Goal: Transaction & Acquisition: Purchase product/service

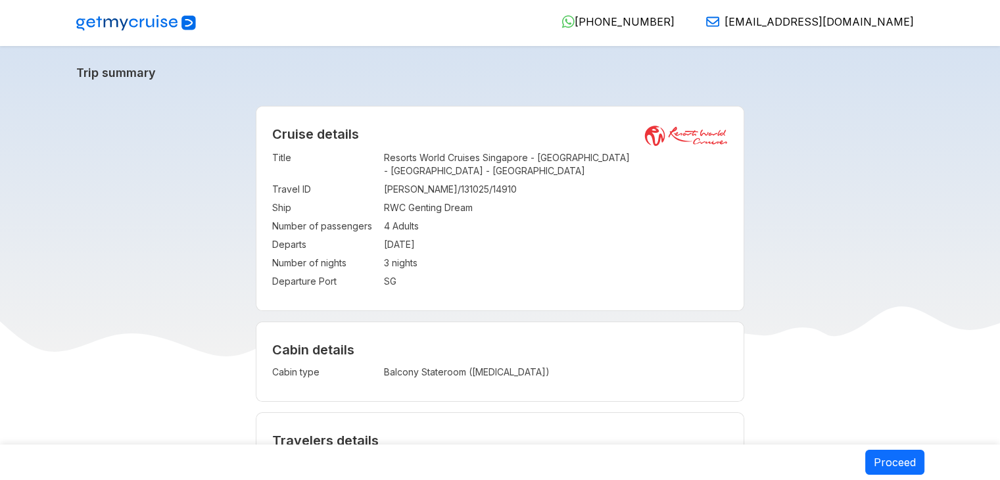
click at [135, 20] on img at bounding box center [136, 23] width 120 height 16
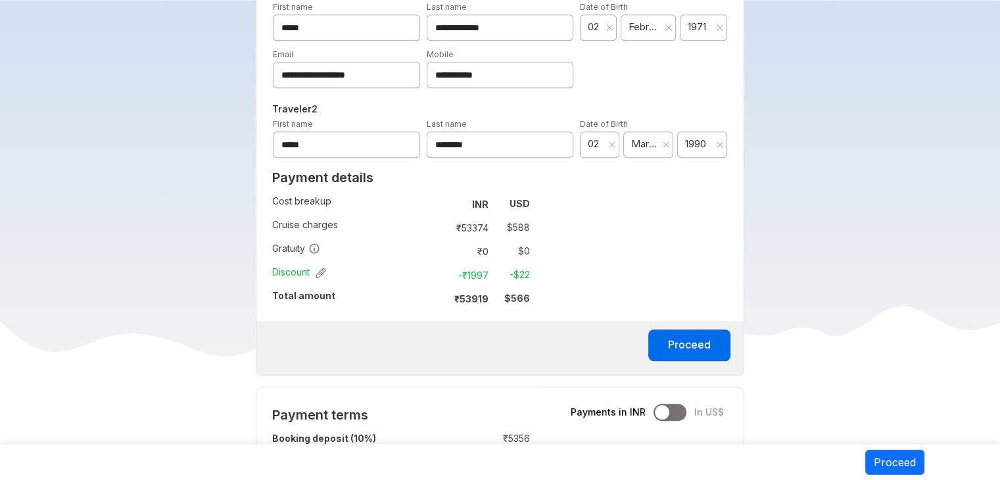
scroll to position [818, 0]
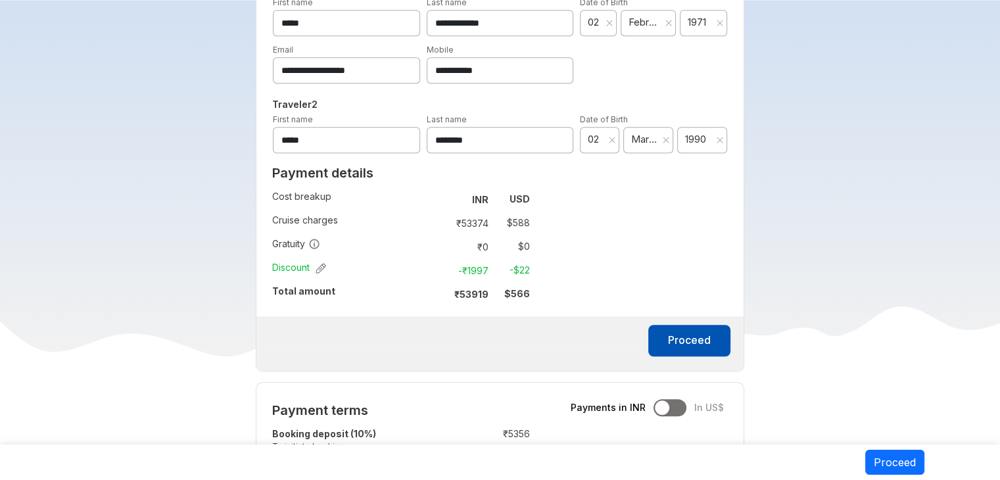
click at [673, 346] on button "Proceed" at bounding box center [689, 341] width 82 height 32
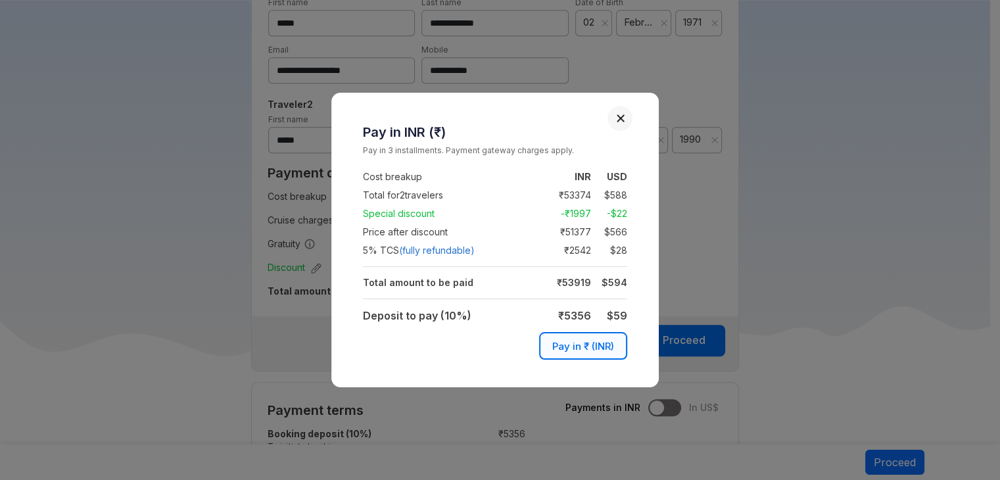
click at [621, 116] on button "Close" at bounding box center [620, 118] width 9 height 9
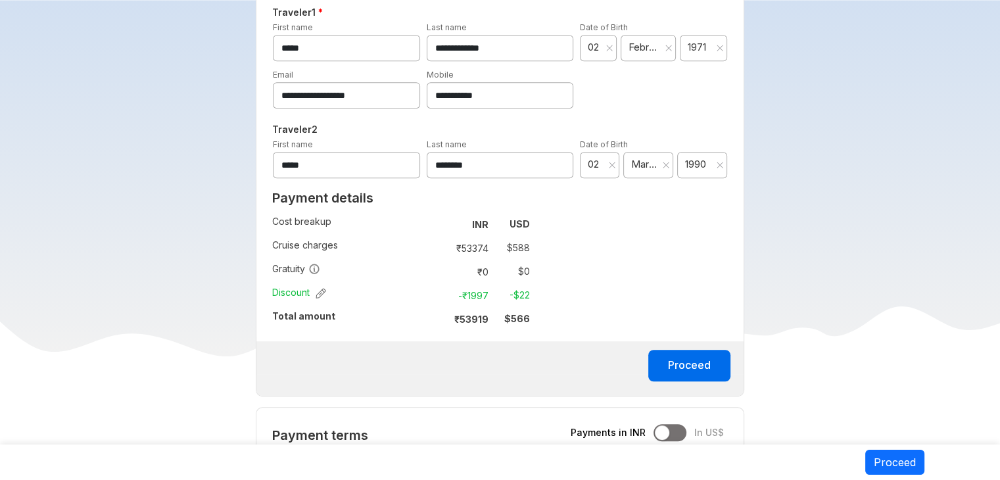
scroll to position [801, 0]
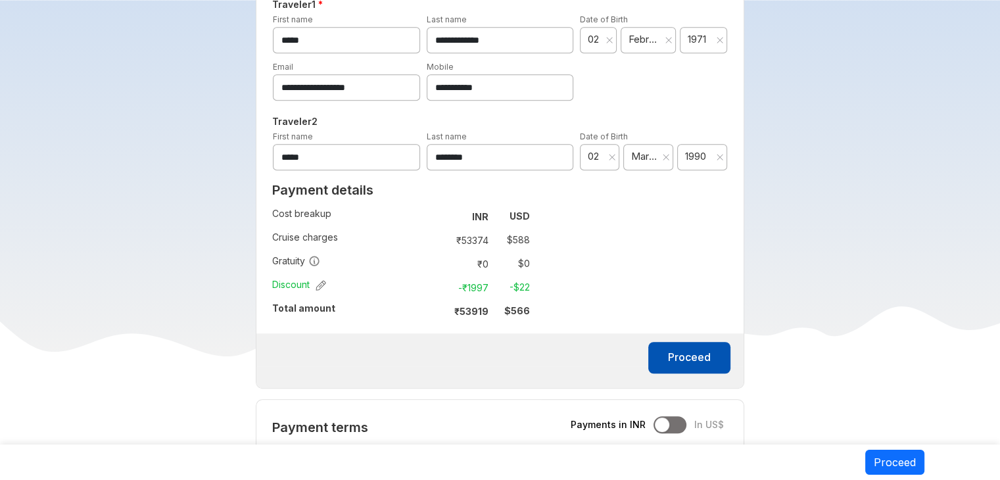
click at [686, 356] on button "Proceed" at bounding box center [689, 358] width 82 height 32
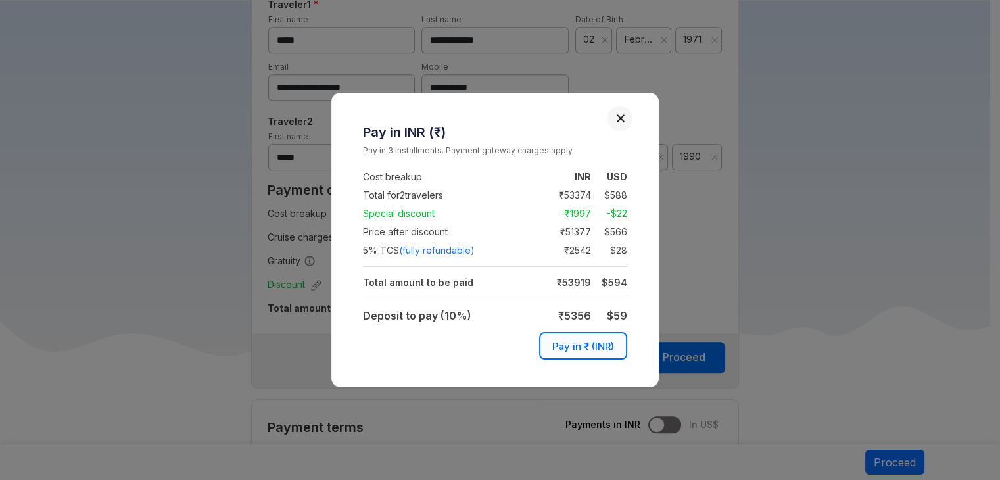
click at [616, 118] on button "Close" at bounding box center [620, 118] width 9 height 9
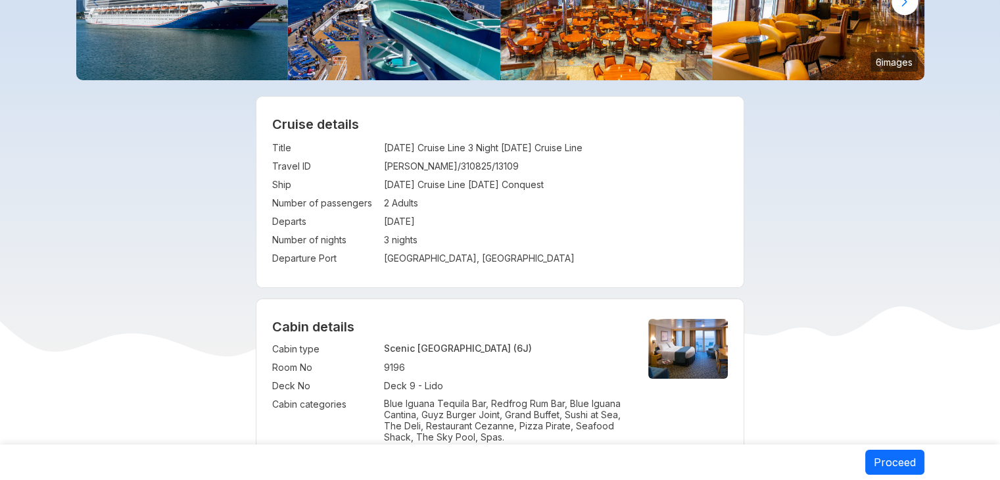
scroll to position [84, 0]
